Goal: Task Accomplishment & Management: Manage account settings

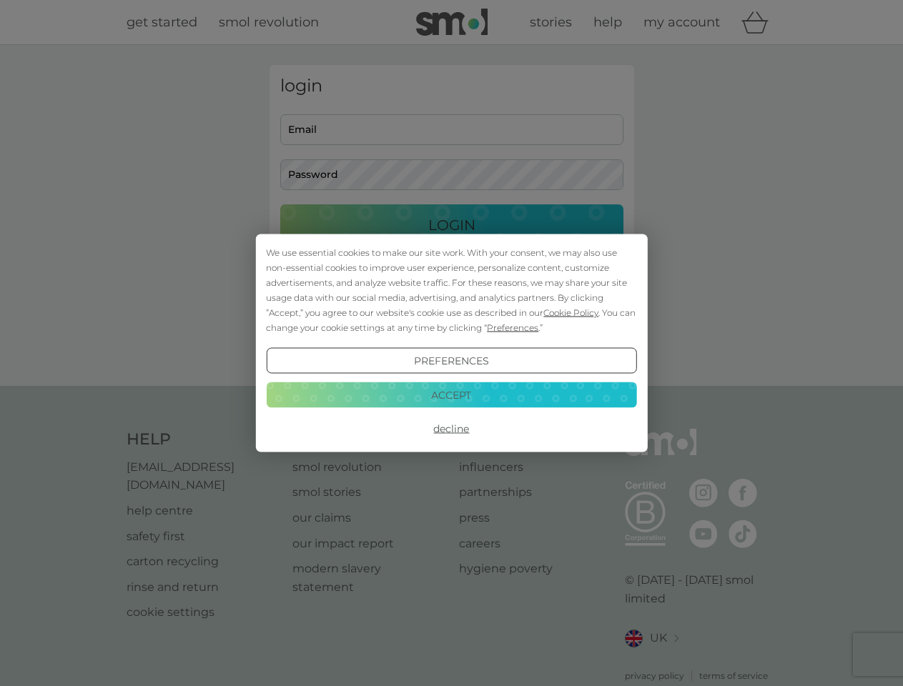
click at [571, 312] on span "Cookie Policy" at bounding box center [570, 312] width 55 height 11
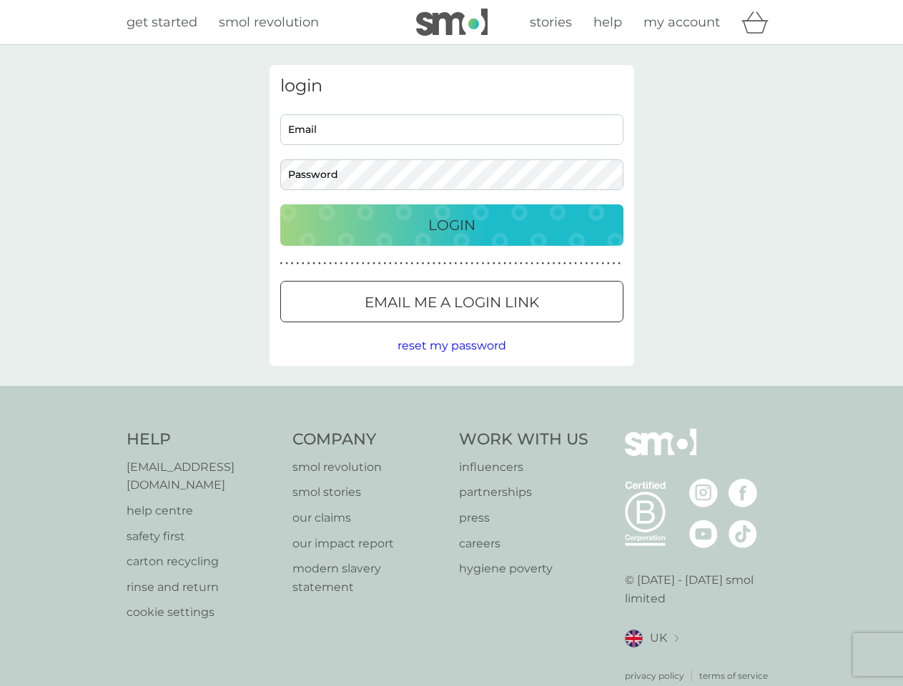
click at [511, 327] on div "login Email Password Login ● ● ● ● ● ● ● ● ● ● ● ● ● ● ● ● ● ● ● ● ● ● ● ● ● ● …" at bounding box center [451, 215] width 365 height 301
click at [451, 361] on div "login Email Password Login ● ● ● ● ● ● ● ● ● ● ● ● ● ● ● ● ● ● ● ● ● ● ● ● ● ● …" at bounding box center [451, 215] width 365 height 301
click at [451, 429] on div "Help [EMAIL_ADDRESS][DOMAIN_NAME] help centre safety first carton recycling rin…" at bounding box center [452, 556] width 651 height 254
click at [451, 395] on div "Help [EMAIL_ADDRESS][DOMAIN_NAME] help centre safety first carton recycling rin…" at bounding box center [451, 556] width 903 height 340
